Goal: Task Accomplishment & Management: Manage account settings

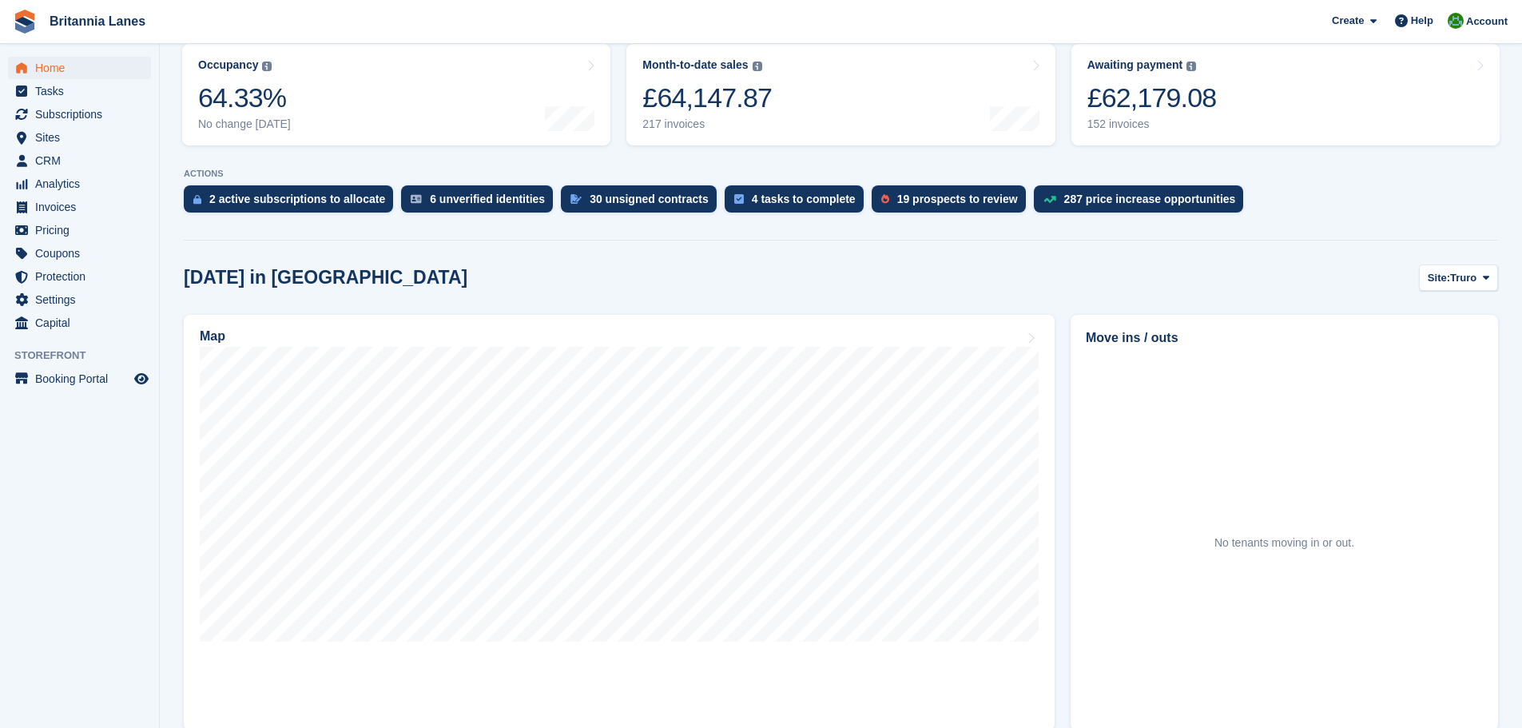
scroll to position [320, 0]
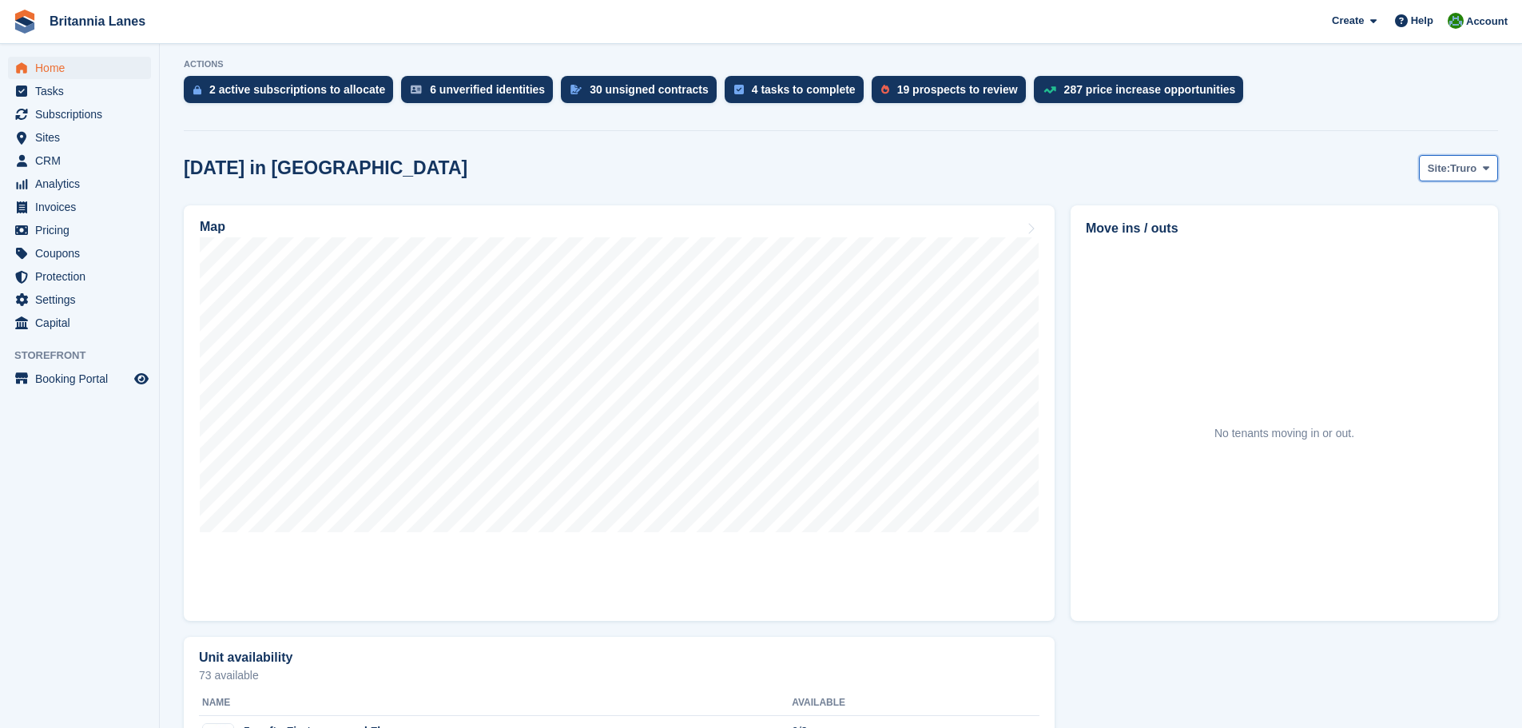
click at [1473, 157] on button "Site: Truro" at bounding box center [1458, 168] width 79 height 26
click at [1398, 244] on link "Falmouth" at bounding box center [1419, 235] width 144 height 29
click at [1437, 170] on span "Falmouth" at bounding box center [1454, 169] width 47 height 16
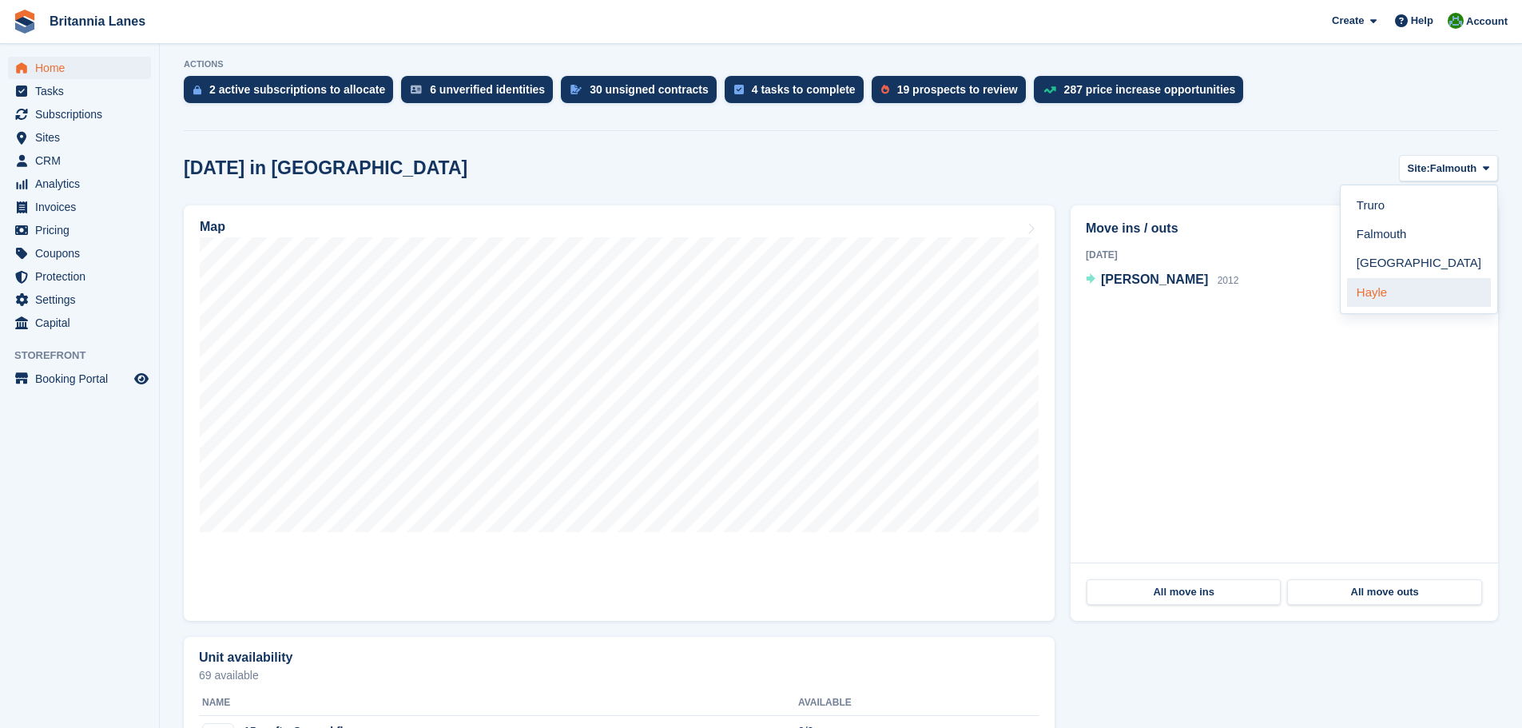
click at [1403, 297] on link "Hayle" at bounding box center [1419, 292] width 144 height 29
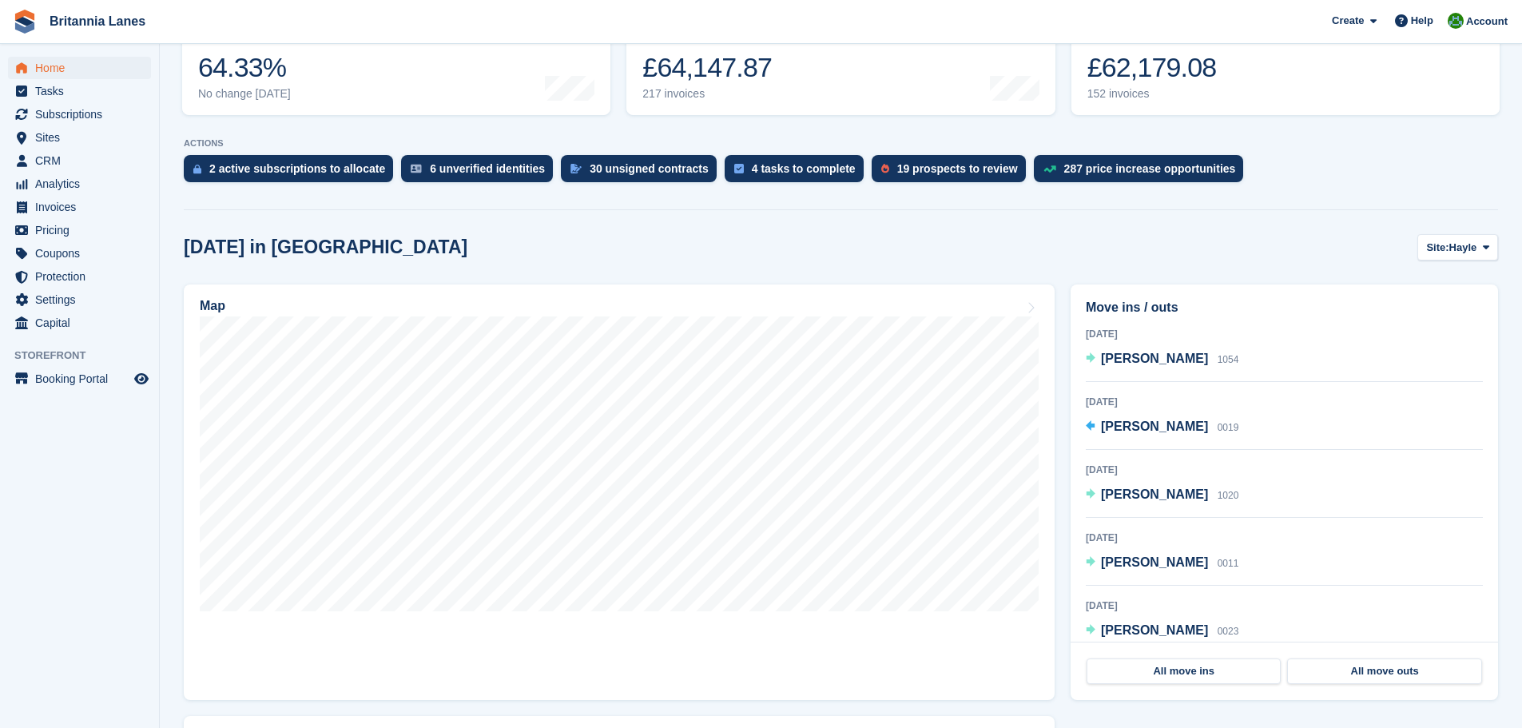
scroll to position [240, 0]
click at [66, 185] on span "Analytics" at bounding box center [83, 184] width 96 height 22
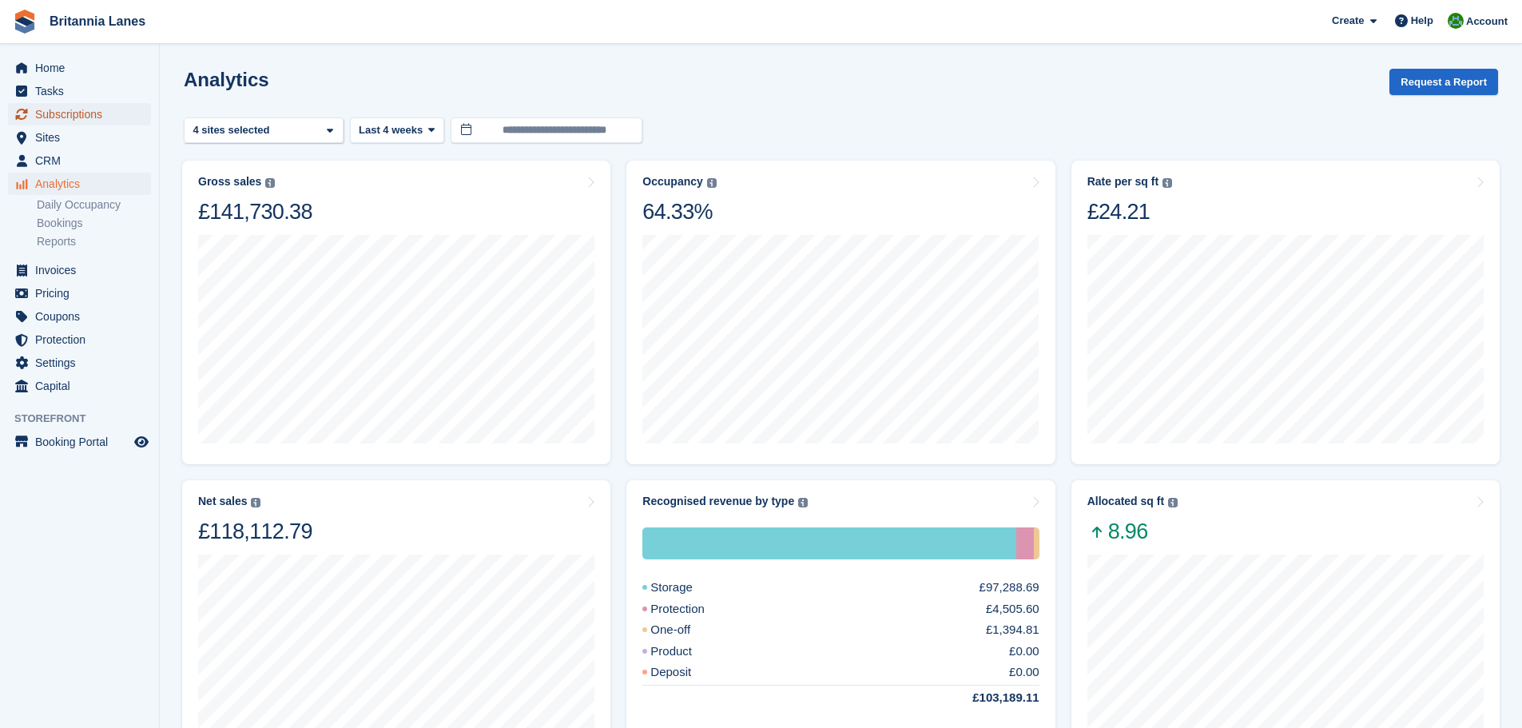
click at [75, 117] on span "Subscriptions" at bounding box center [83, 114] width 96 height 22
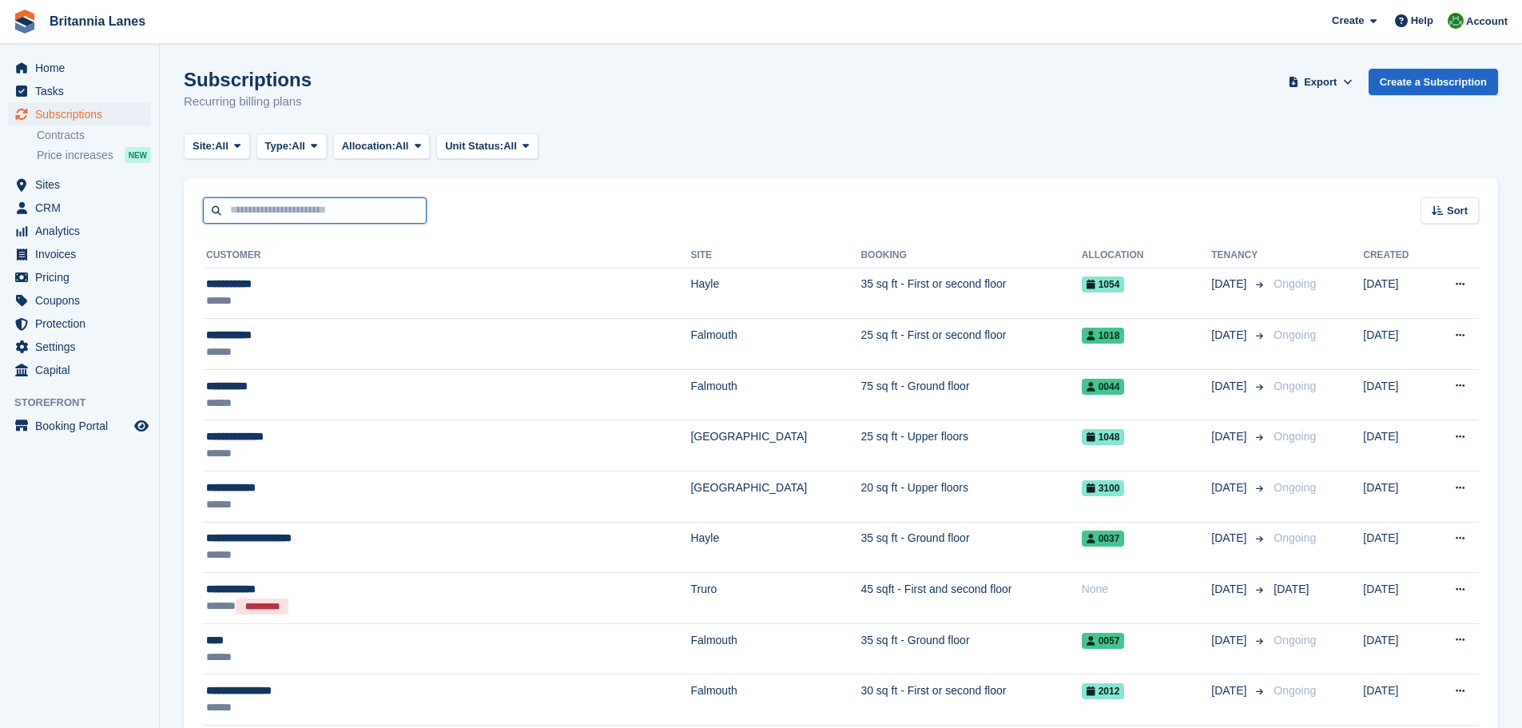
click at [339, 213] on input "text" at bounding box center [315, 210] width 224 height 26
type input "****"
